Goal: Navigation & Orientation: Find specific page/section

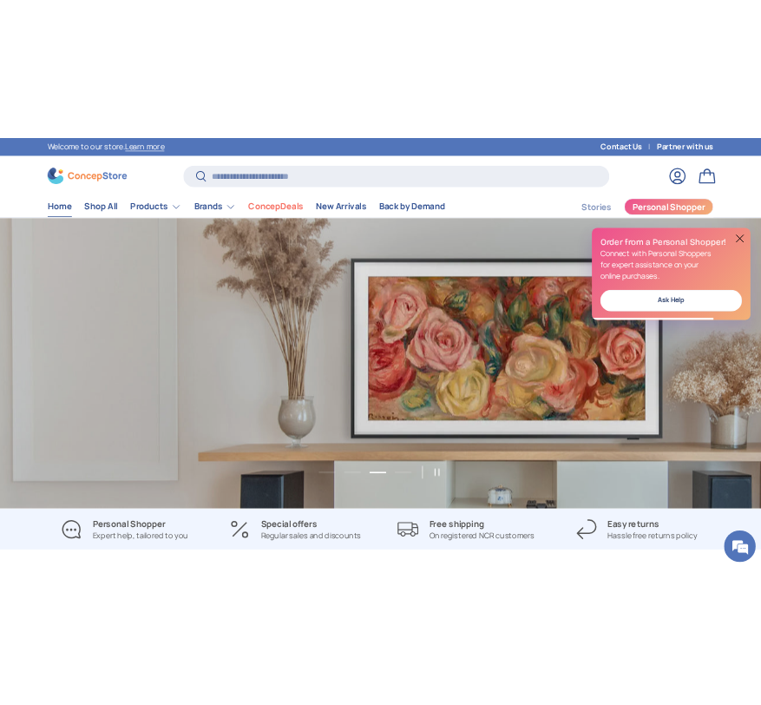
scroll to position [0, 3749]
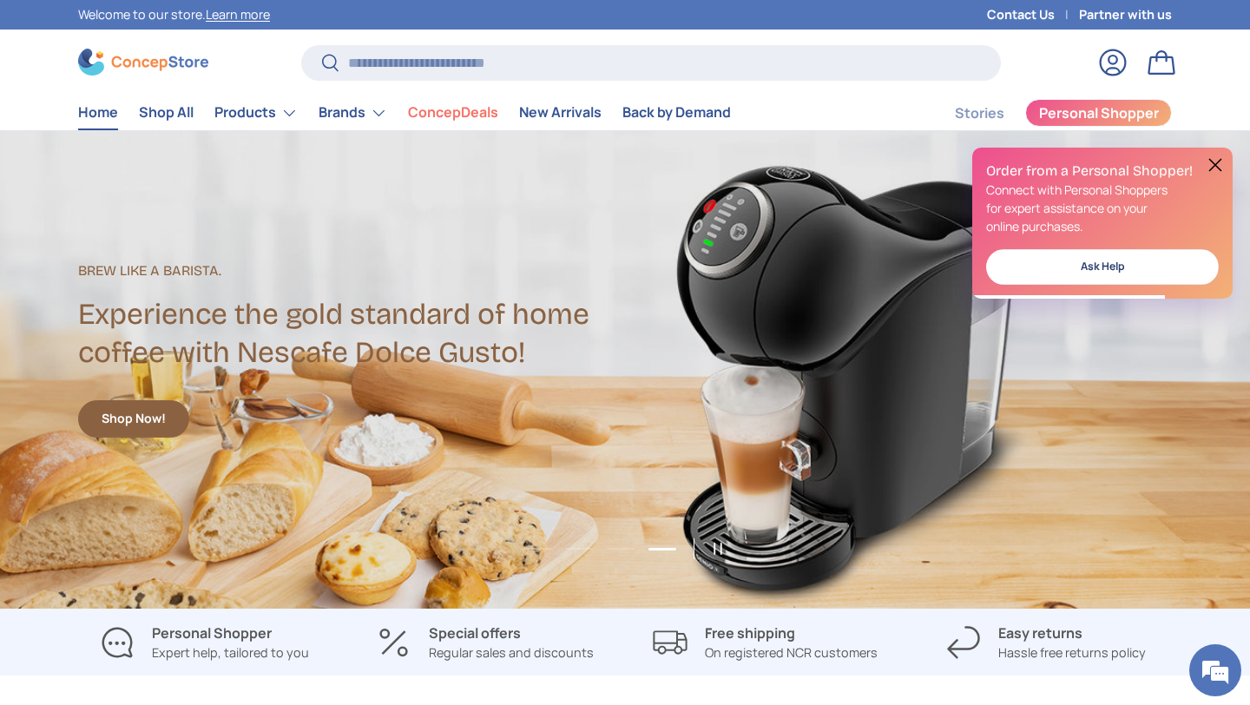
click at [1219, 167] on button at bounding box center [1214, 164] width 21 height 21
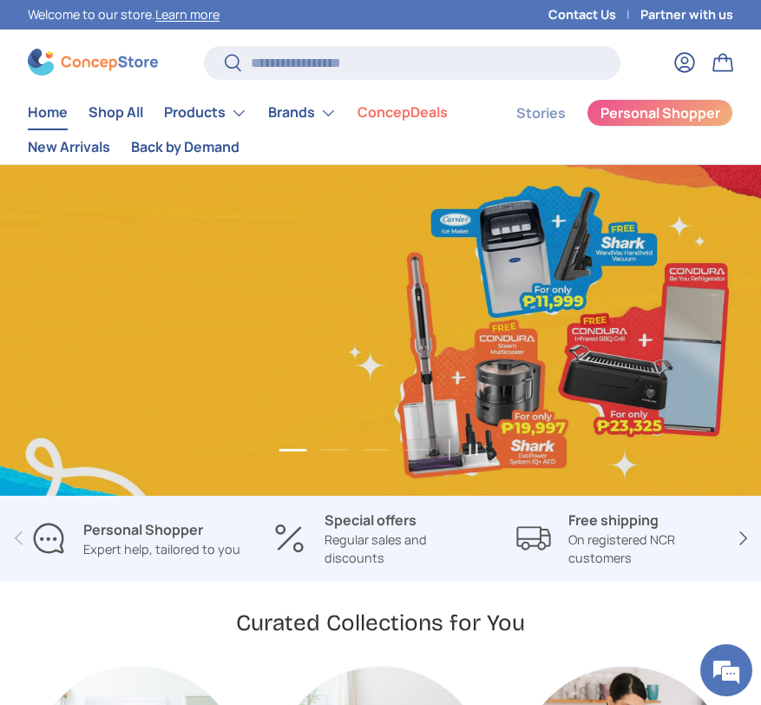
scroll to position [0, 761]
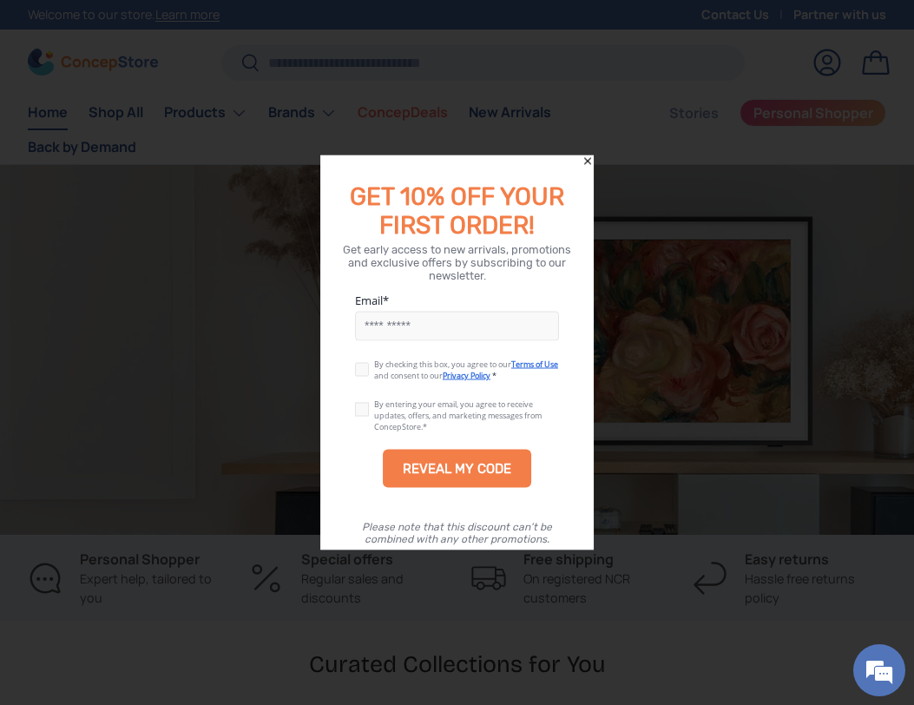
scroll to position [0, 1827]
click at [585, 165] on icon "Close" at bounding box center [587, 161] width 12 height 12
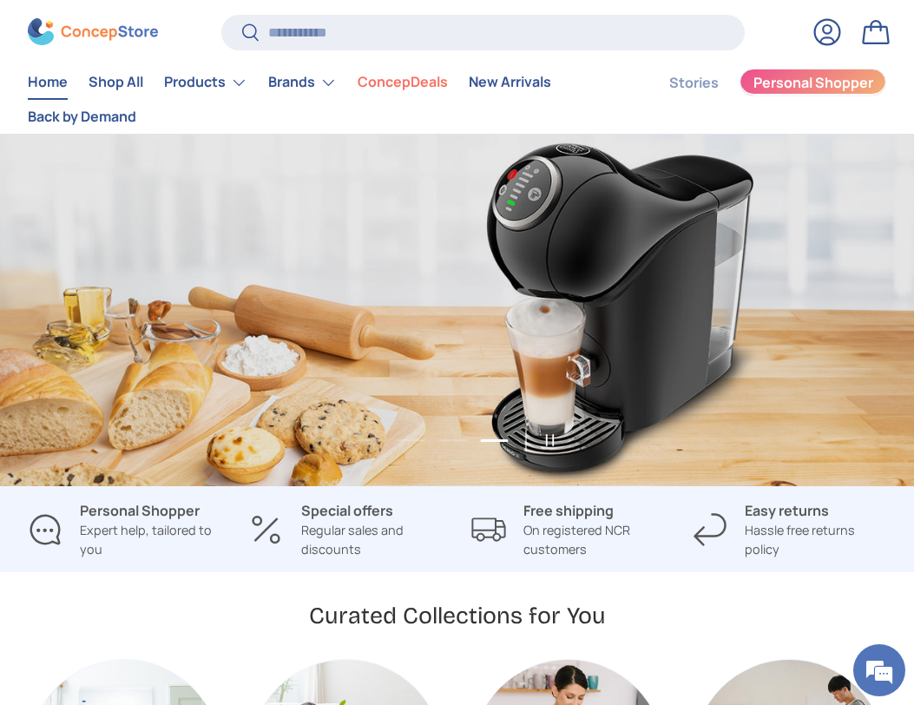
scroll to position [0, 2741]
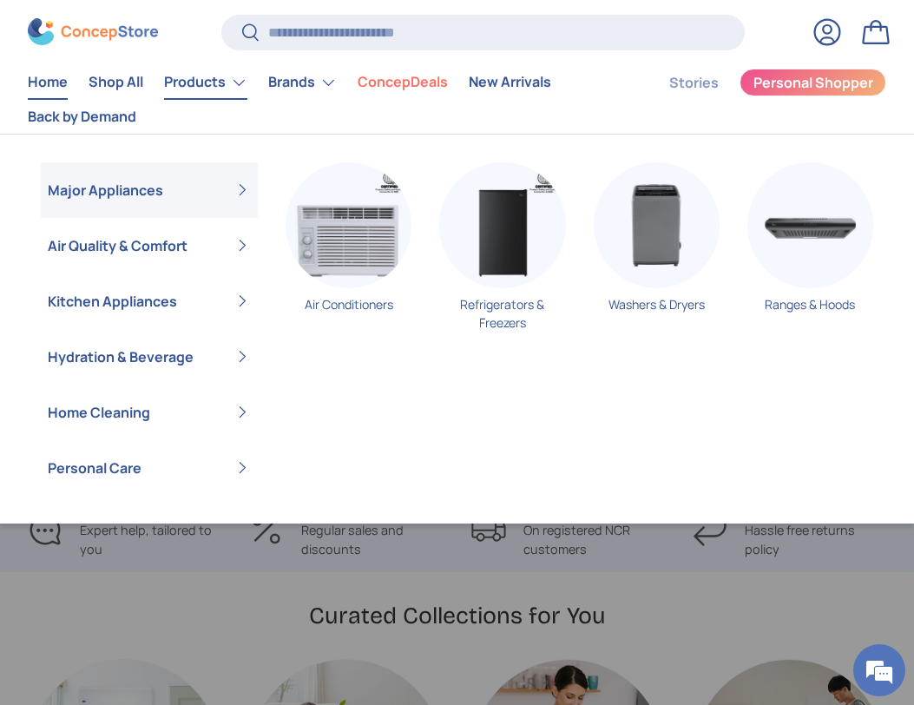
click at [191, 84] on link "Products" at bounding box center [205, 82] width 83 height 35
click at [499, 200] on img "Primary" at bounding box center [502, 225] width 126 height 126
